Goal: Check status: Check status

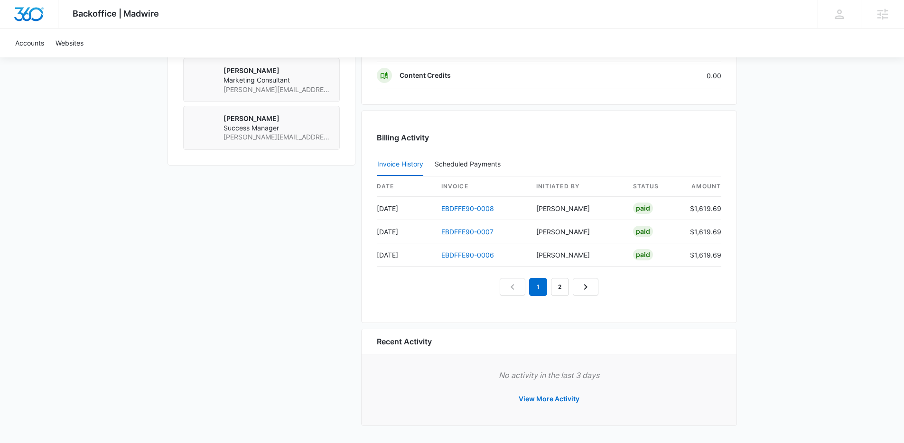
scroll to position [874, 0]
click at [464, 210] on link "EBDFFE90-0008" at bounding box center [467, 208] width 53 height 8
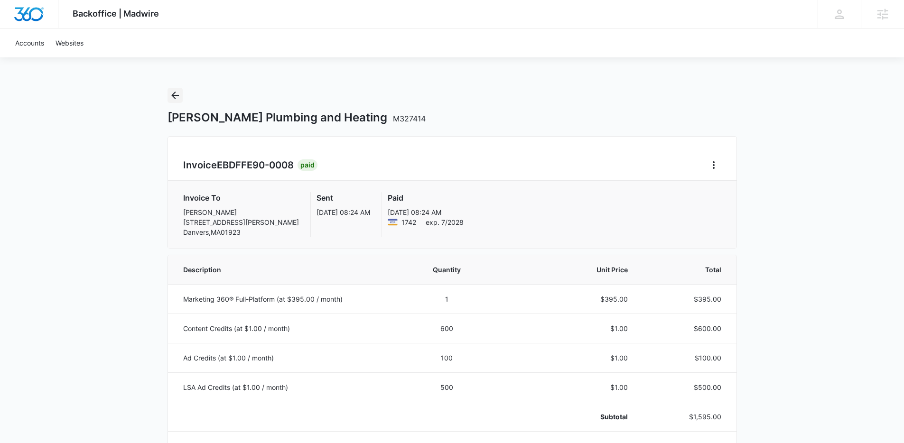
click at [174, 92] on icon "Back" at bounding box center [174, 95] width 11 height 11
